Goal: Complete application form: Complete application form

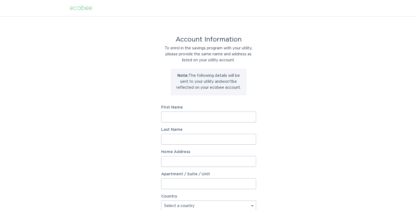
click at [178, 116] on input "First Name" at bounding box center [208, 117] width 95 height 11
type input "Carmen"
type input "Yonan"
type input "5180 FRANKLIN RD"
select select "US"
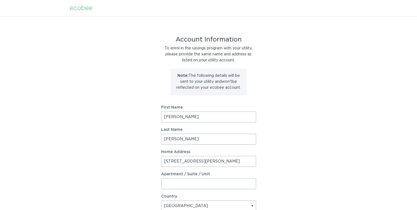
type input "Bloomfield Hills"
type input "48302-2622"
select select "MI"
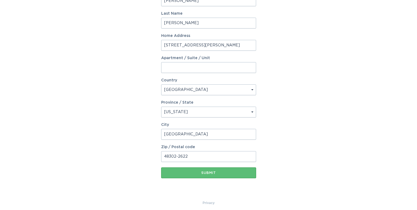
scroll to position [120, 0]
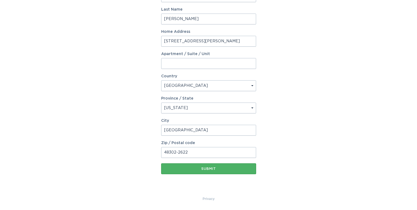
click at [208, 170] on div "Submit" at bounding box center [209, 168] width 90 height 3
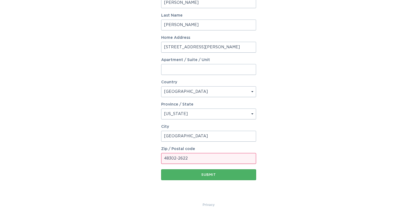
scroll to position [126, 0]
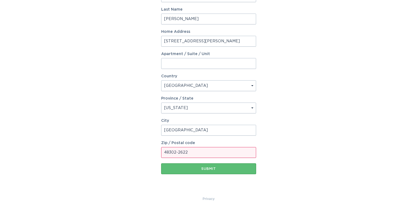
click at [191, 154] on input "48302-2622" at bounding box center [208, 152] width 95 height 11
type input "48302"
drag, startPoint x: 329, startPoint y: 140, endPoint x: 273, endPoint y: 170, distance: 63.4
click at [316, 145] on div "Account Information To enrol in the savings program with your utility, please p…" at bounding box center [208, 43] width 417 height 306
click at [209, 170] on div "Submit" at bounding box center [209, 168] width 90 height 3
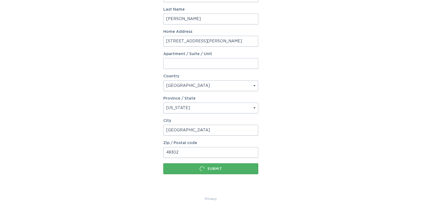
scroll to position [0, 0]
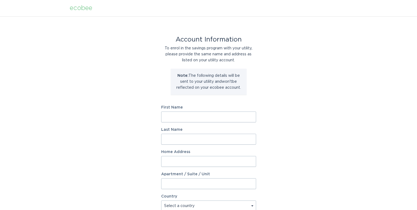
click at [188, 120] on input "First Name" at bounding box center [208, 117] width 95 height 11
type input "[PERSON_NAME]"
type input "5180 FRANKLIN RD"
select select "US"
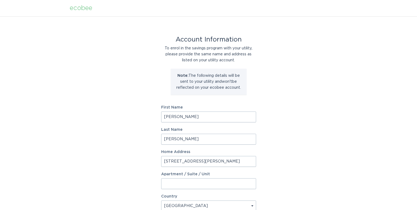
type input "Bloomfield Hills"
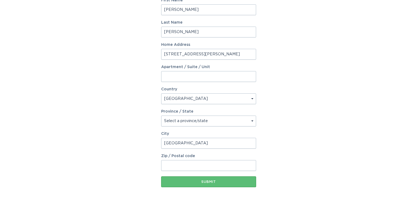
scroll to position [109, 0]
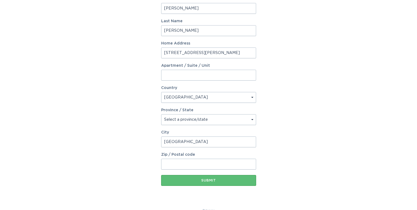
click at [172, 164] on input "Zip / Postal code" at bounding box center [208, 164] width 95 height 11
type input "8"
type input "48302"
click at [310, 122] on div "Account Information To enrol in the savings program with your utility, please p…" at bounding box center [208, 58] width 417 height 300
click at [207, 177] on button "Submit" at bounding box center [208, 180] width 95 height 11
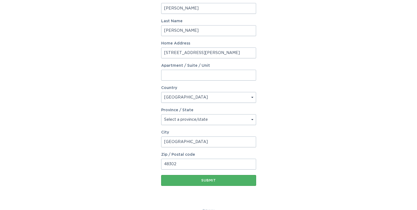
scroll to position [115, 0]
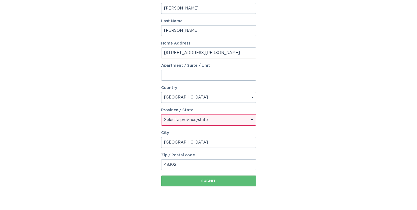
click at [225, 118] on select "Select a province/state Alabama Alaska American Samoa Arizona Arkansas Californ…" at bounding box center [208, 120] width 94 height 11
select select "MI"
click at [161, 115] on select "Select a province/state Alabama Alaska American Samoa Arizona Arkansas Californ…" at bounding box center [208, 120] width 94 height 11
click at [204, 180] on div "Submit" at bounding box center [209, 180] width 90 height 3
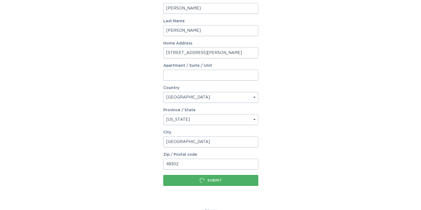
scroll to position [0, 0]
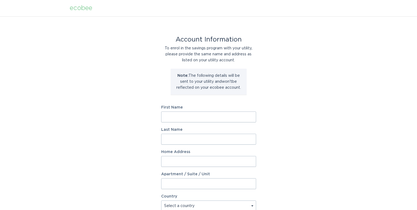
click at [183, 120] on input "First Name" at bounding box center [208, 117] width 95 height 11
type input "Carmen"
type input "Yonan"
type input "5180 FRANKLIN RD"
select select "US"
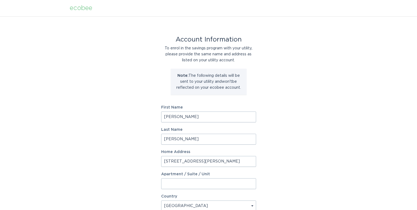
type input "Bloomfield Hills"
type input "48302-2622"
select select "MI"
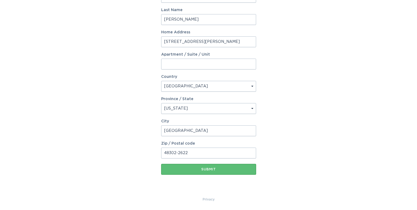
scroll to position [120, 0]
click at [201, 151] on input "48302-2622" at bounding box center [208, 152] width 95 height 11
type input "48302"
click at [303, 149] on div "Account Information To enrol in the savings program with your utility, please p…" at bounding box center [208, 46] width 417 height 300
click at [217, 170] on button "Submit" at bounding box center [208, 168] width 95 height 11
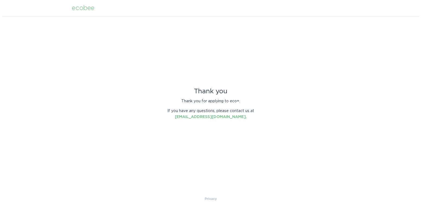
scroll to position [0, 0]
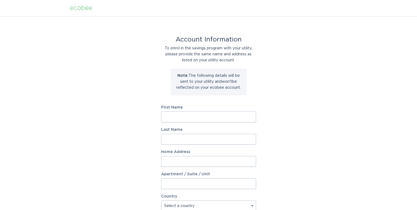
click at [168, 118] on input "First Name" at bounding box center [208, 117] width 95 height 11
type input "[PERSON_NAME]"
type input "[STREET_ADDRESS][PERSON_NAME]"
select select "US"
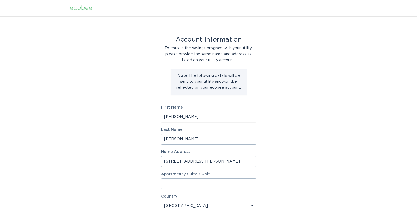
type input "[GEOGRAPHIC_DATA]"
type input "48302"
select select "MI"
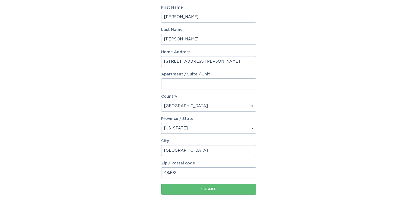
scroll to position [120, 0]
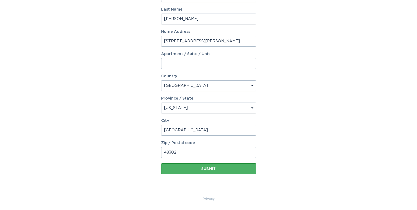
click at [210, 169] on div "Submit" at bounding box center [209, 168] width 90 height 3
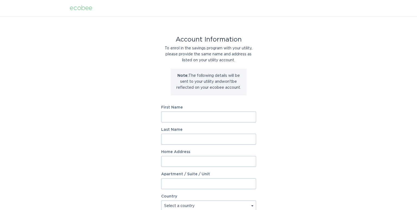
click at [189, 119] on input "First Name" at bounding box center [208, 117] width 95 height 11
type input "[PERSON_NAME]"
type input "[STREET_ADDRESS][PERSON_NAME]"
select select "US"
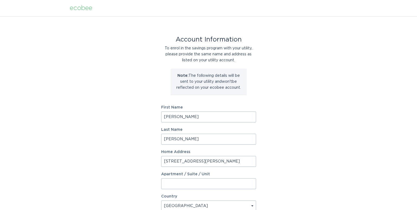
type input "[GEOGRAPHIC_DATA]"
type input "48302"
select select "MI"
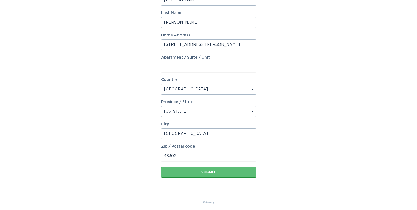
scroll to position [120, 0]
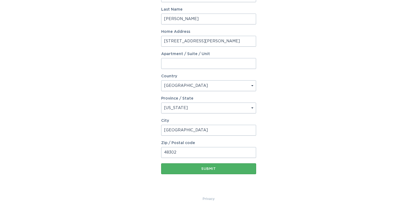
click at [206, 168] on div "Submit" at bounding box center [209, 168] width 90 height 3
